Goal: Information Seeking & Learning: Learn about a topic

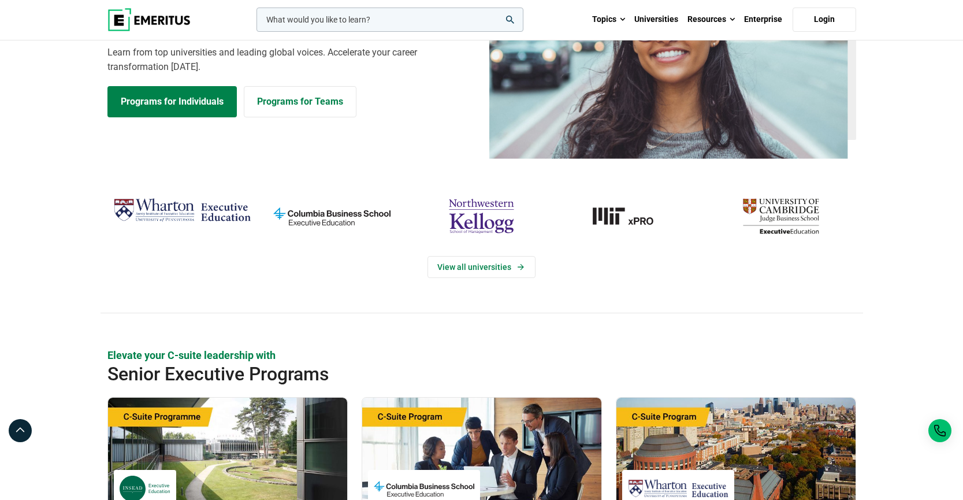
scroll to position [316, 0]
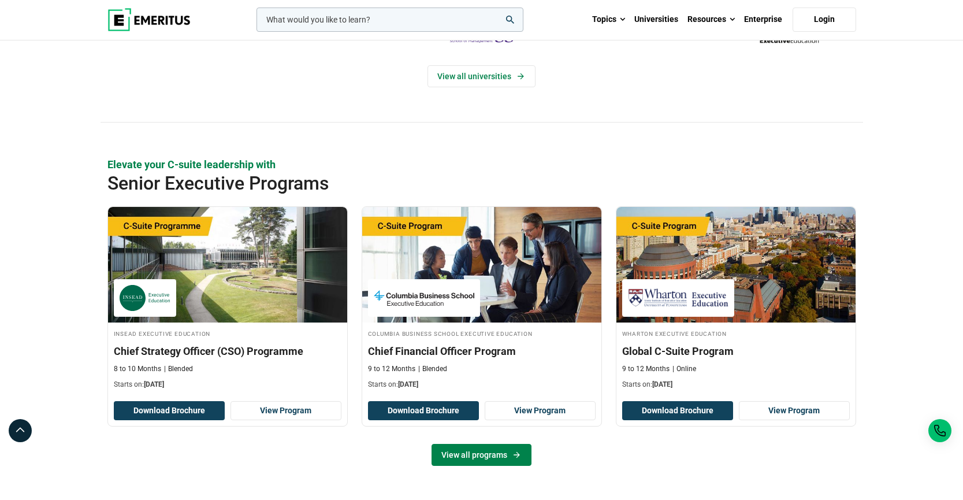
click at [472, 457] on link "View all programs" at bounding box center [481, 455] width 100 height 22
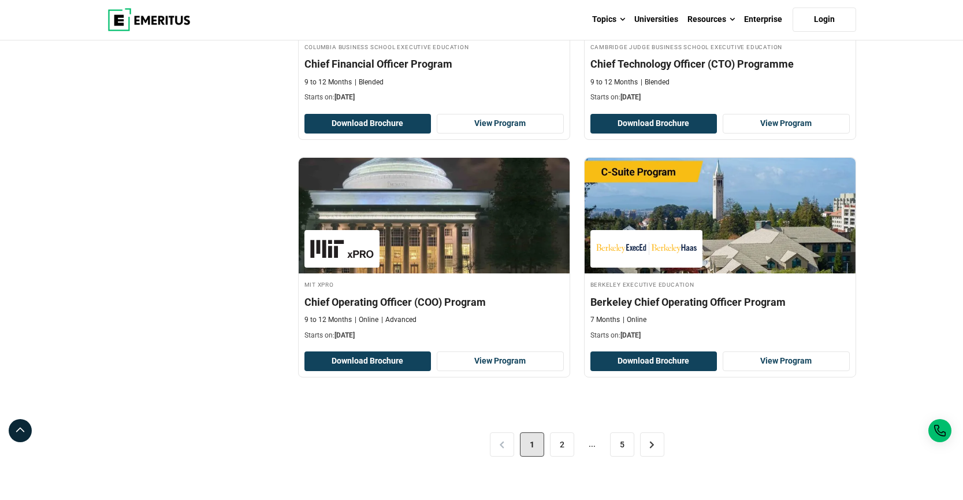
scroll to position [2266, 0]
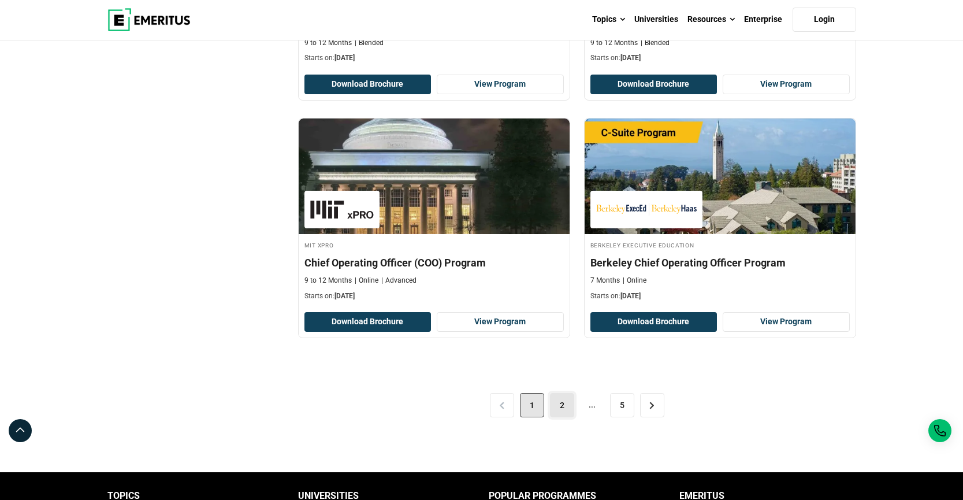
click at [564, 402] on link "2" at bounding box center [562, 405] width 24 height 24
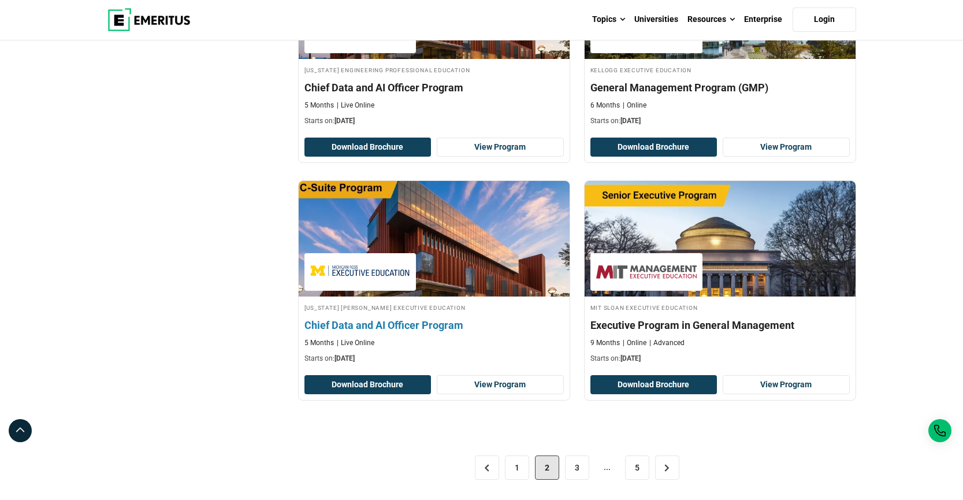
scroll to position [2239, 0]
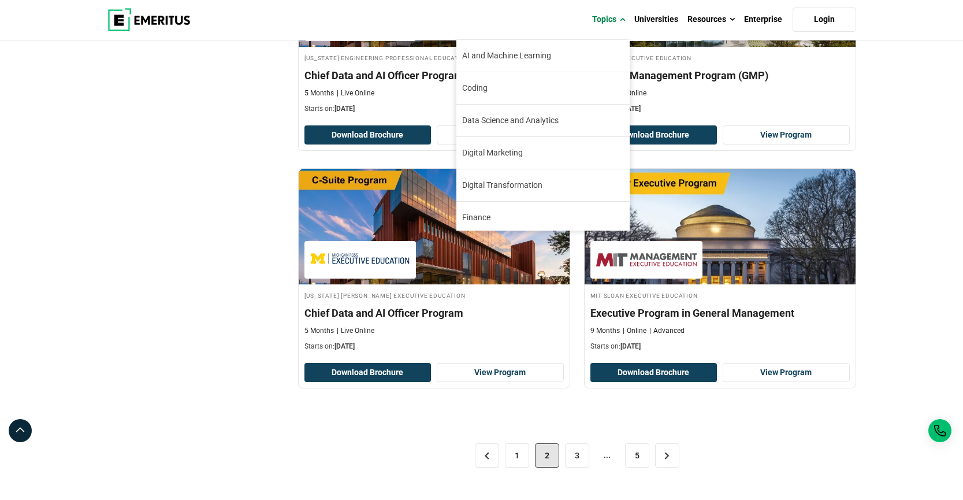
drag, startPoint x: 663, startPoint y: 303, endPoint x: 592, endPoint y: 1, distance: 310.3
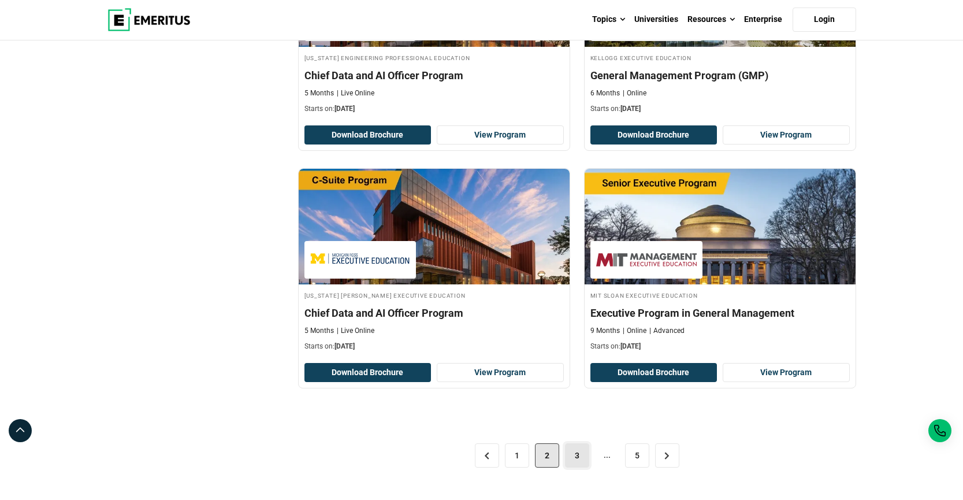
click at [581, 443] on link "3" at bounding box center [577, 455] width 24 height 24
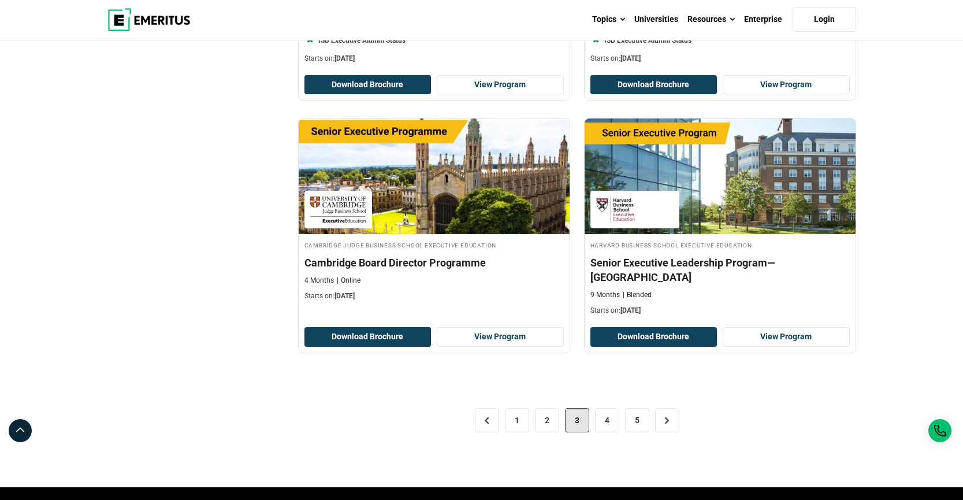
scroll to position [2393, 0]
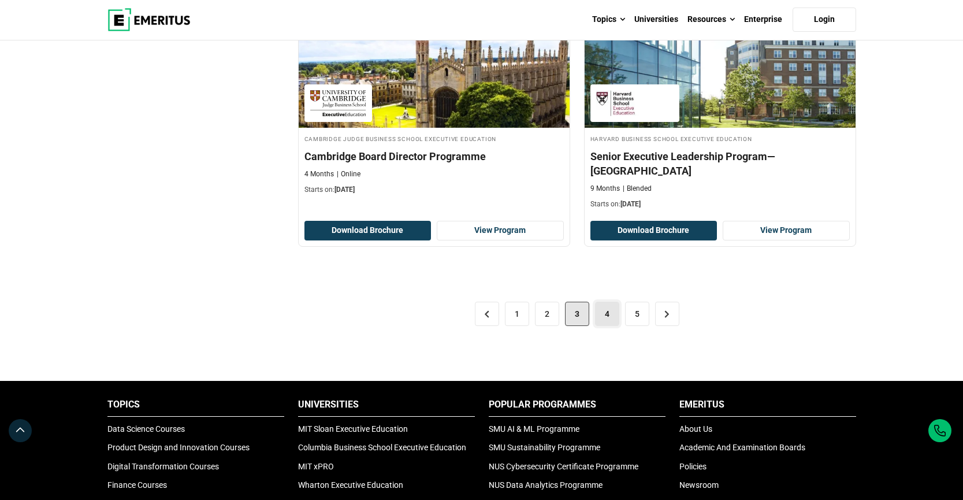
click at [613, 305] on link "4" at bounding box center [607, 313] width 24 height 24
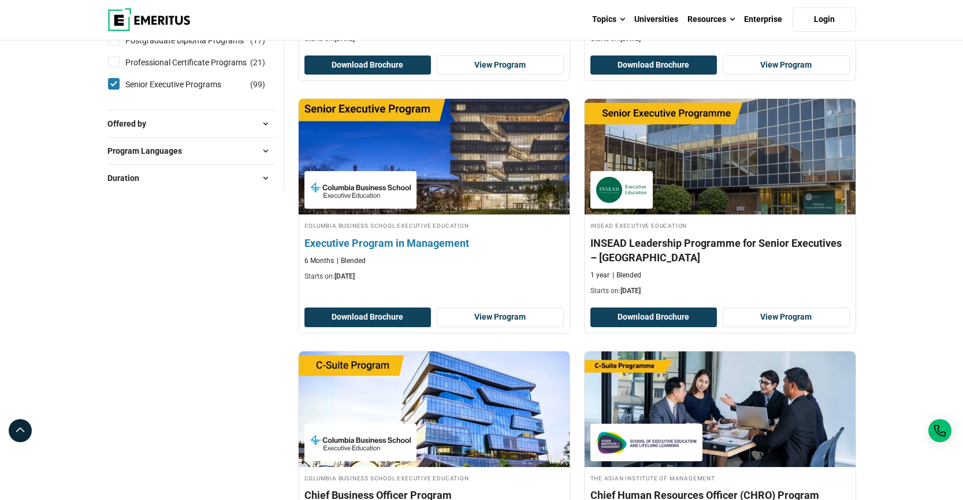
scroll to position [781, 0]
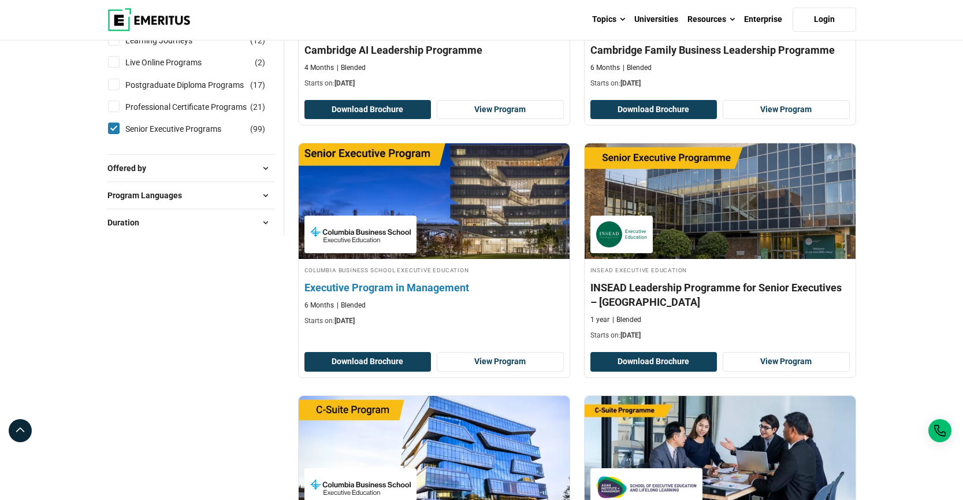
click at [422, 289] on h4 "Executive Program in Management" at bounding box center [433, 287] width 259 height 14
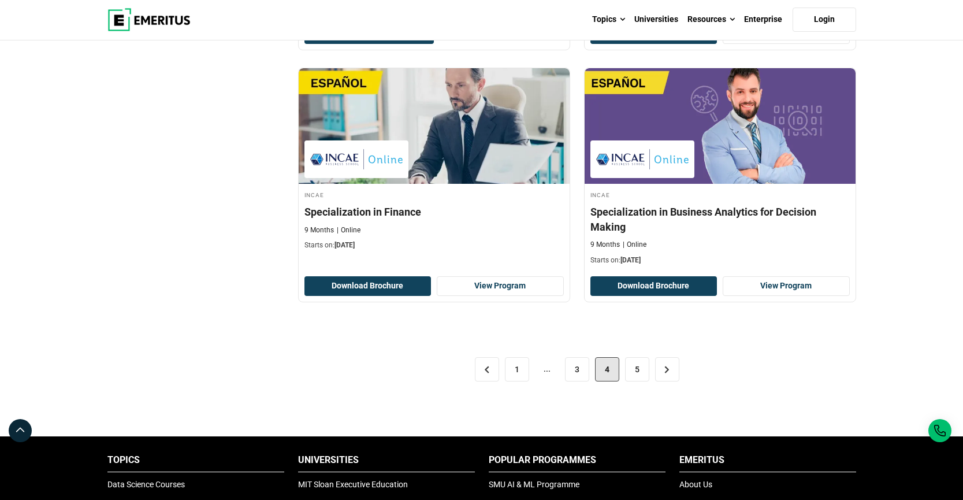
scroll to position [2238, 0]
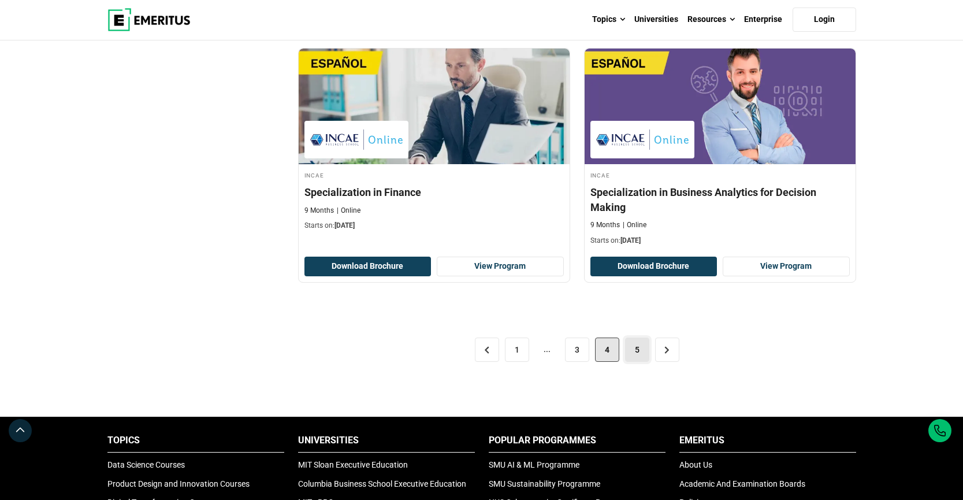
click at [642, 346] on link "5" at bounding box center [637, 349] width 24 height 24
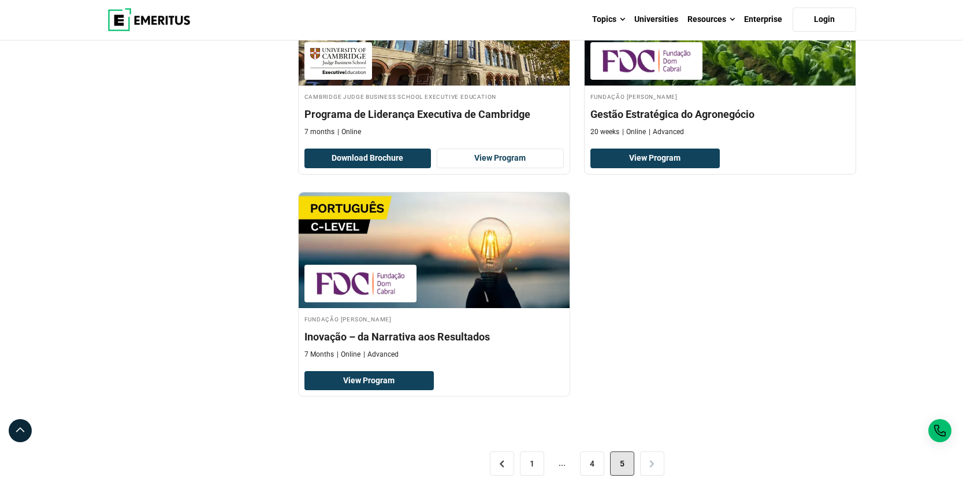
scroll to position [2204, 0]
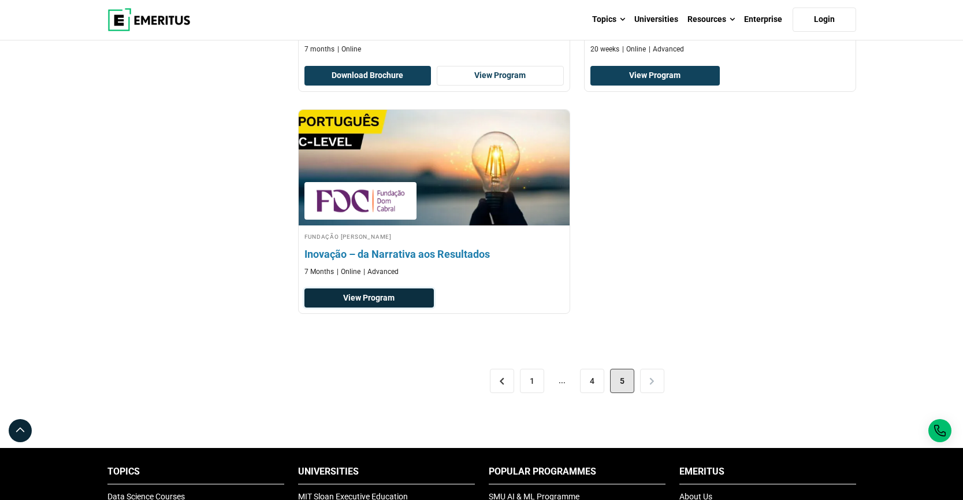
click at [382, 289] on link "View Program" at bounding box center [369, 298] width 130 height 20
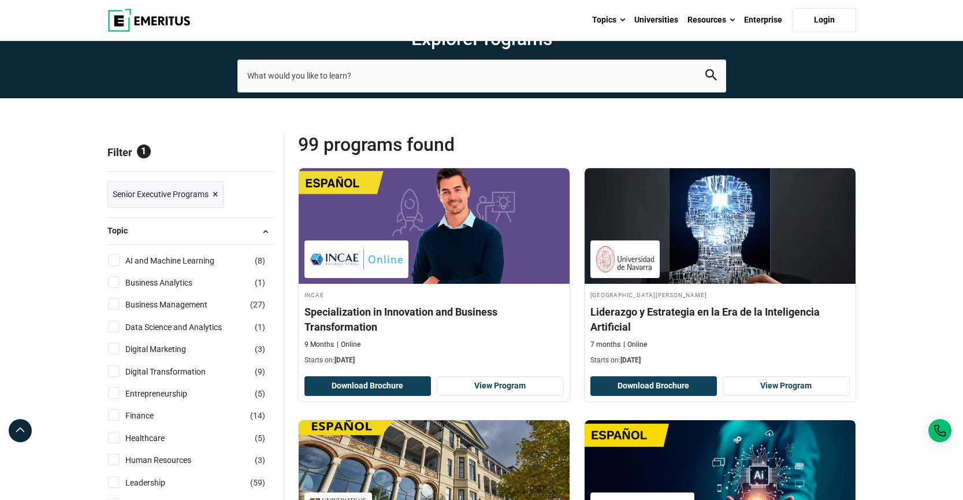
scroll to position [0, 0]
